Goal: Check status: Check status

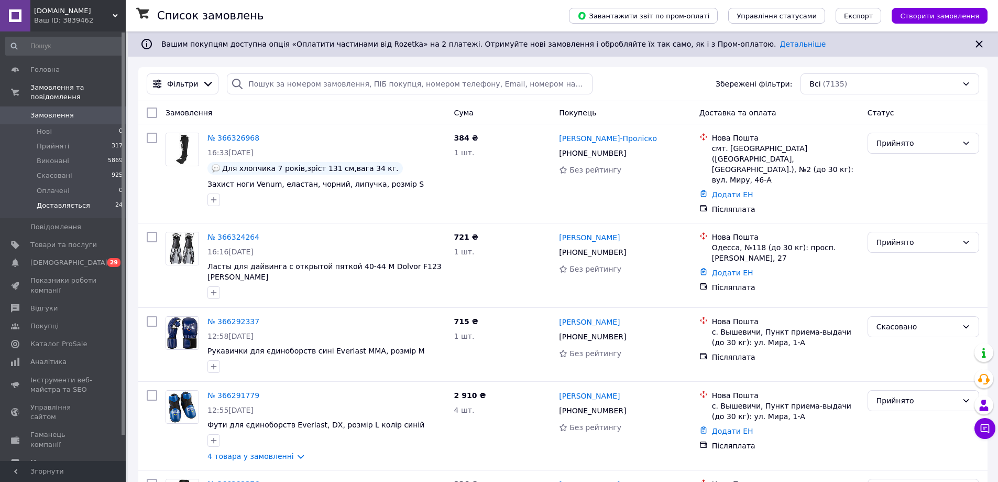
click at [111, 200] on li "Доставляється 24" at bounding box center [64, 208] width 129 height 20
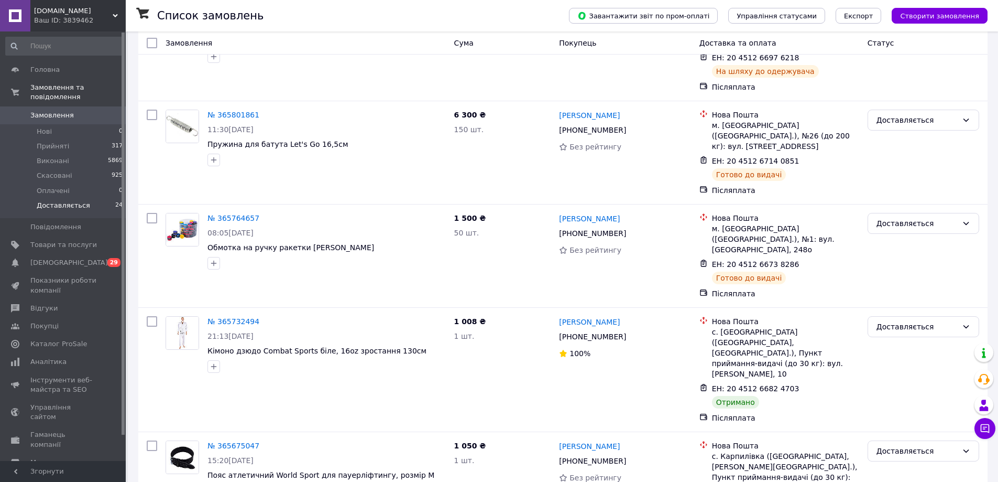
scroll to position [1999, 0]
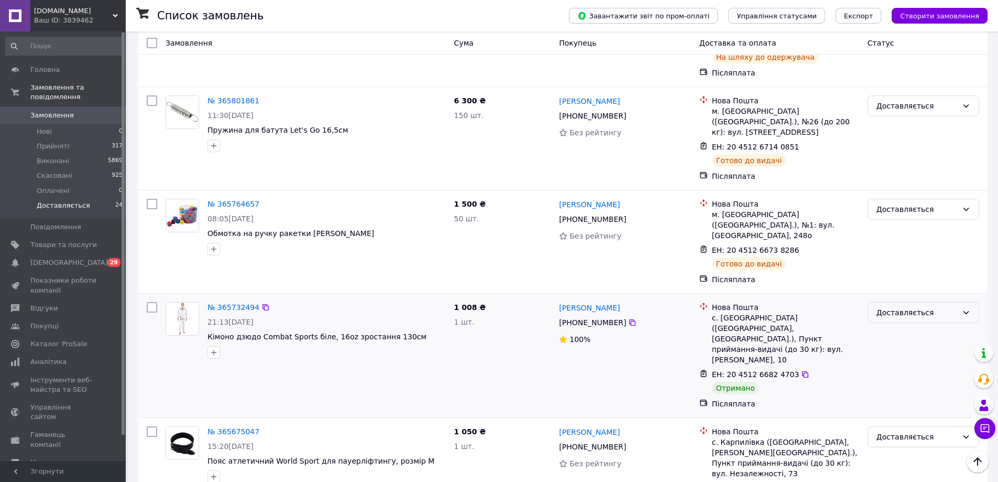
click at [930, 307] on div "Доставляється" at bounding box center [917, 313] width 81 height 12
click at [913, 202] on li "Виконано" at bounding box center [923, 201] width 111 height 19
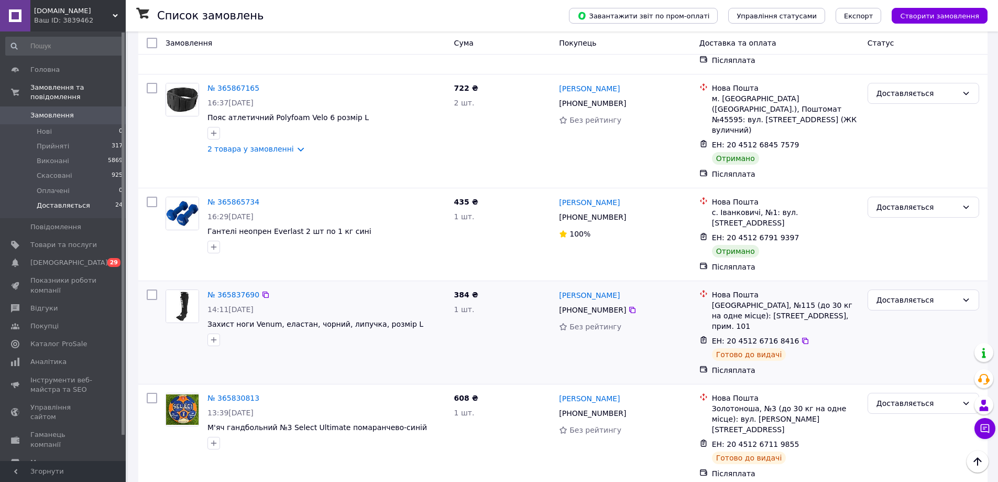
scroll to position [1161, 0]
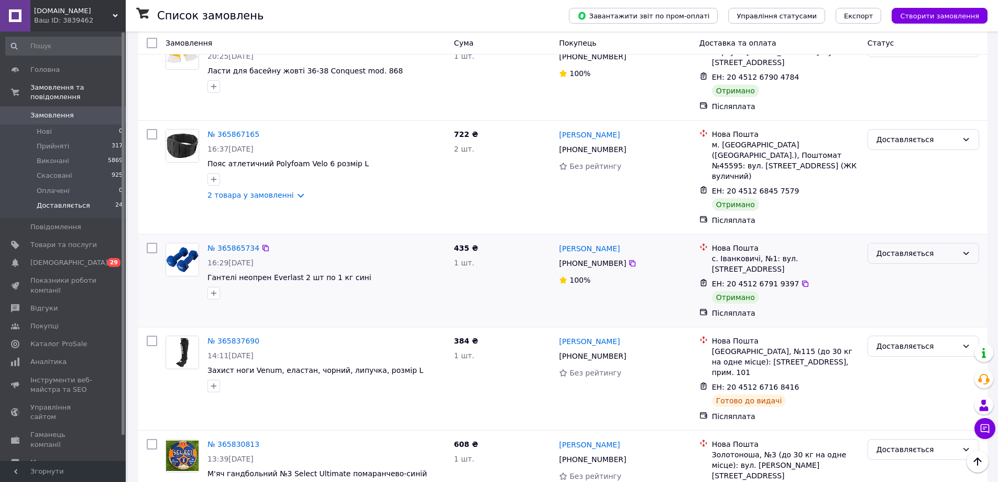
click at [913, 247] on div "Доставляється" at bounding box center [917, 253] width 81 height 12
click at [898, 224] on li "Виконано" at bounding box center [923, 225] width 111 height 19
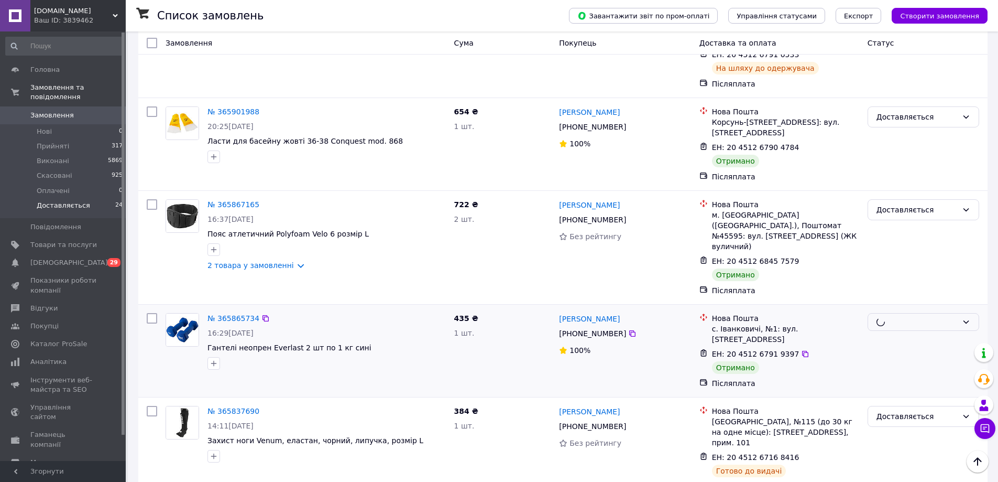
scroll to position [1056, 0]
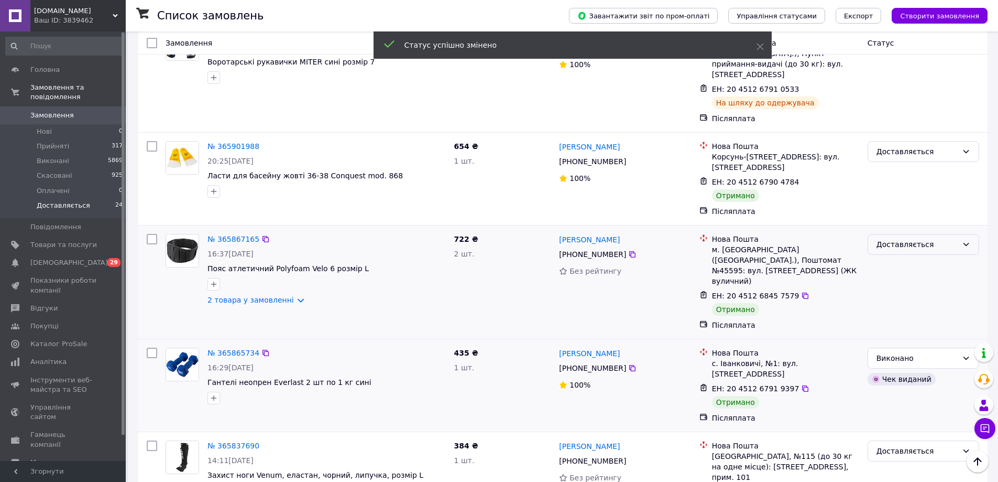
click at [916, 238] on div "Доставляється" at bounding box center [917, 244] width 81 height 12
click at [909, 226] on li "Виконано" at bounding box center [923, 227] width 111 height 19
click at [918, 141] on div "Доставляється" at bounding box center [924, 151] width 112 height 21
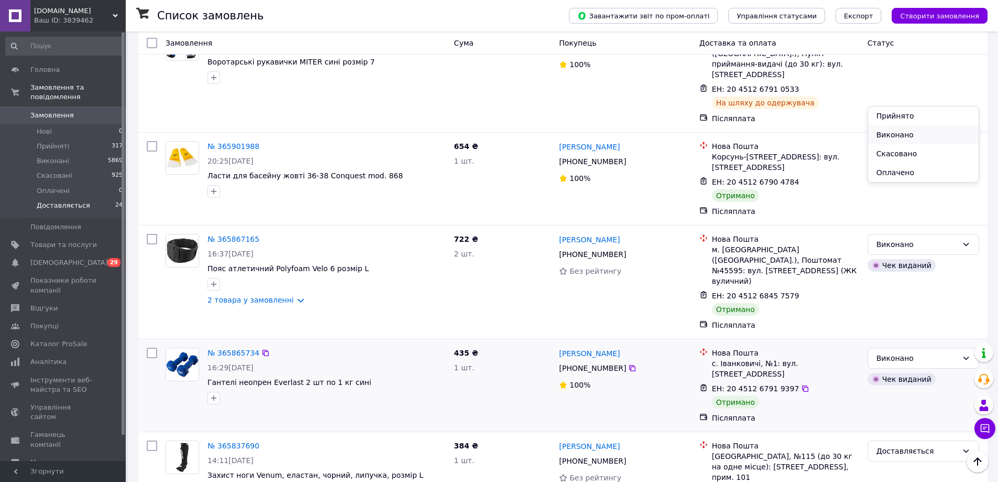
click at [912, 130] on li "Виконано" at bounding box center [923, 134] width 111 height 19
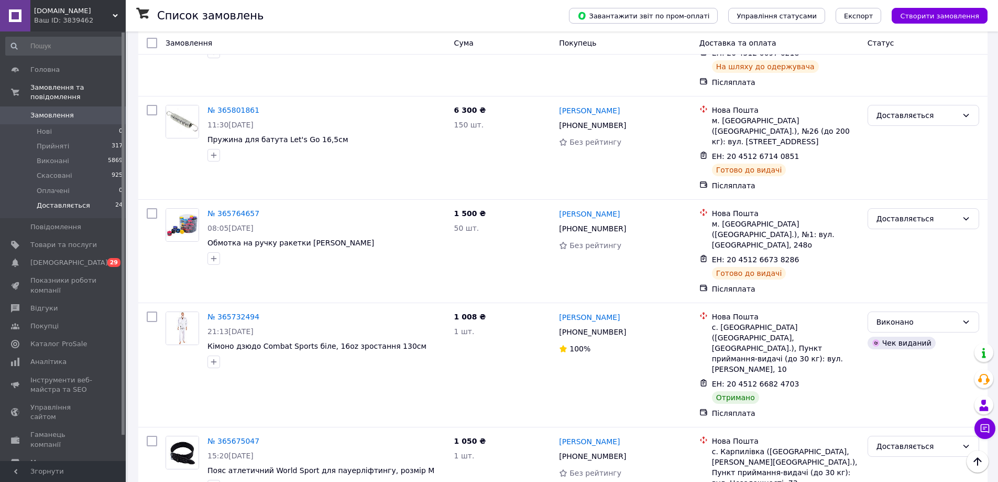
scroll to position [1999, 0]
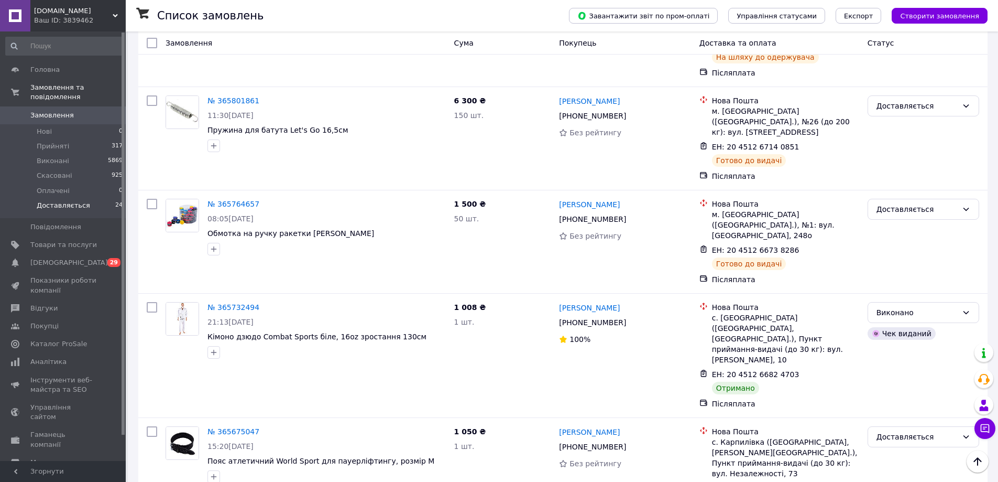
click at [63, 111] on span "Замовлення" at bounding box center [51, 115] width 43 height 9
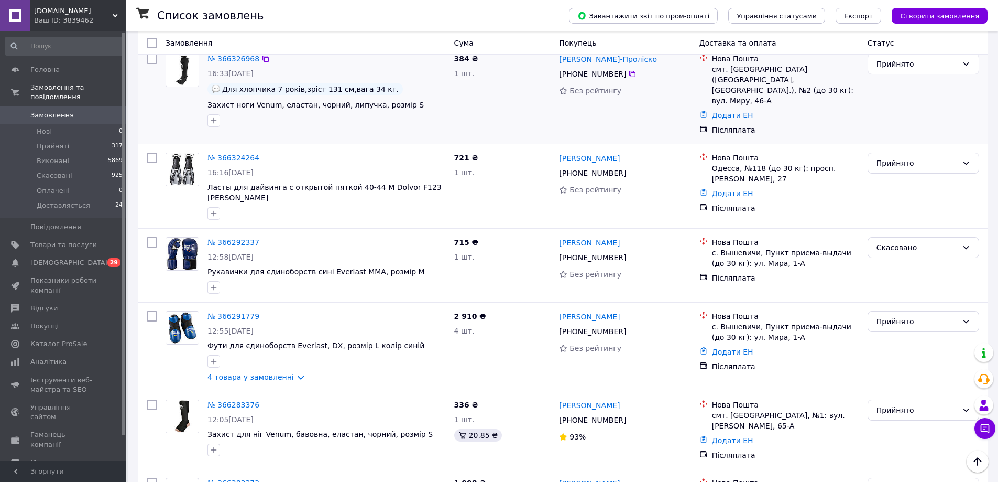
scroll to position [21, 0]
